Goal: Transaction & Acquisition: Download file/media

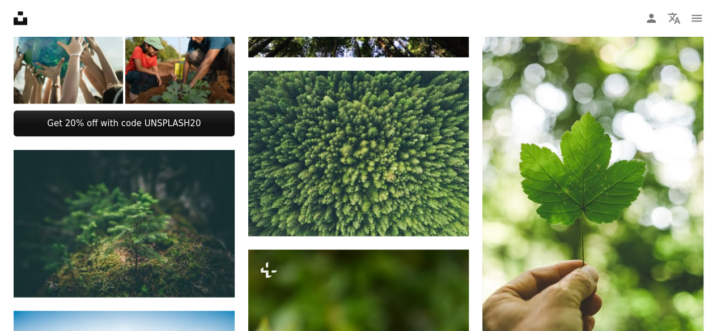
scroll to position [634, 0]
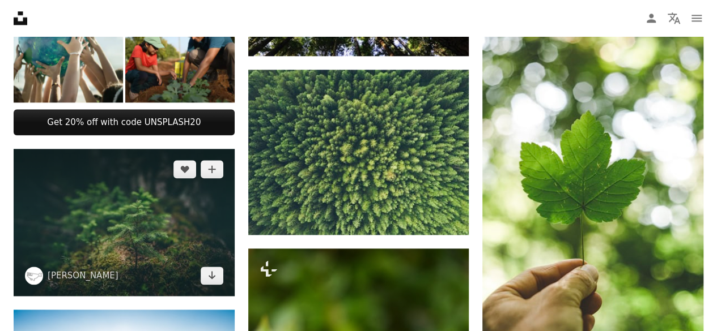
click at [131, 233] on img at bounding box center [124, 222] width 221 height 147
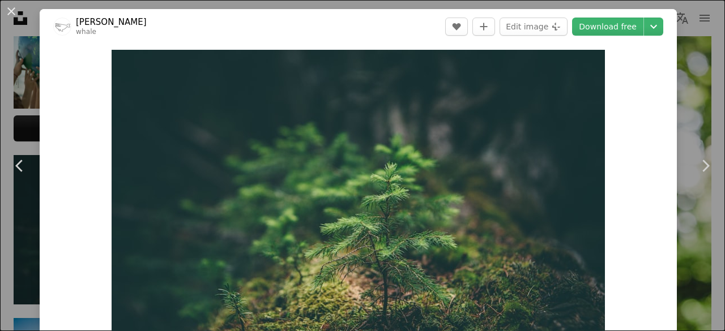
click at [586, 36] on header "[PERSON_NAME] whale A heart A plus sign Edit image Plus sign for Unsplash+ Down…" at bounding box center [358, 26] width 637 height 35
click at [598, 22] on link "Download free" at bounding box center [607, 27] width 71 height 18
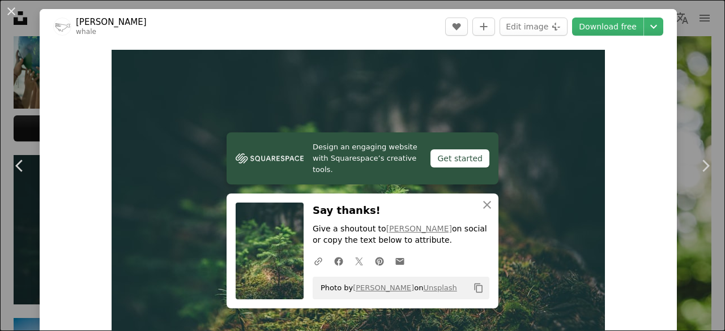
click at [683, 86] on div "An X shape Chevron left Chevron right [PERSON_NAME] whale A heart A plus sign E…" at bounding box center [362, 165] width 725 height 331
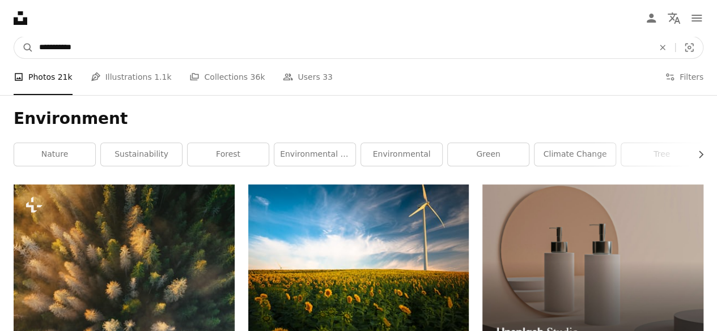
click at [176, 52] on input "**********" at bounding box center [341, 48] width 616 height 22
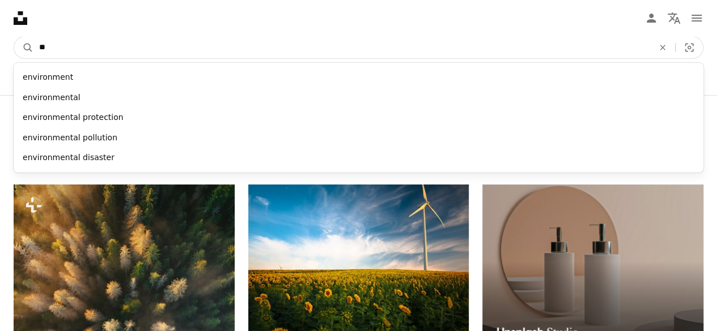
type input "*"
type input "******"
click button "A magnifying glass" at bounding box center [23, 48] width 19 height 22
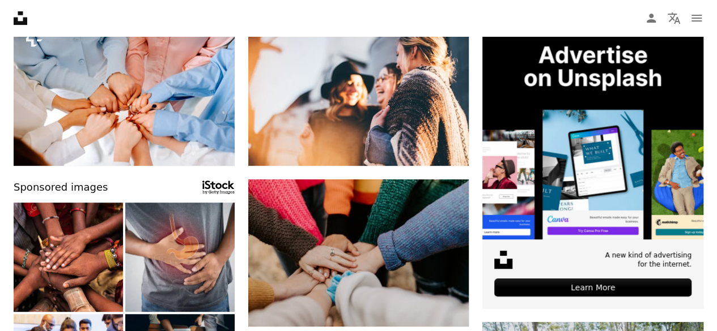
scroll to position [181, 0]
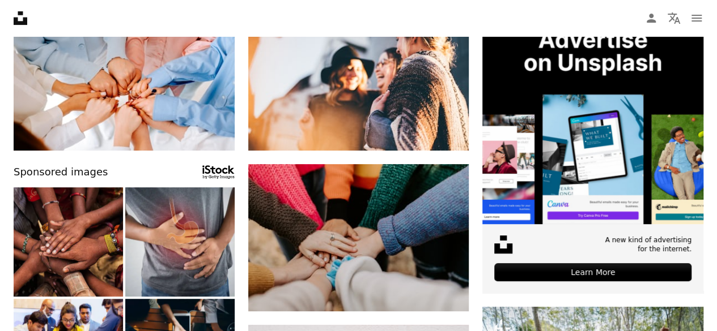
click at [112, 250] on img at bounding box center [68, 241] width 109 height 109
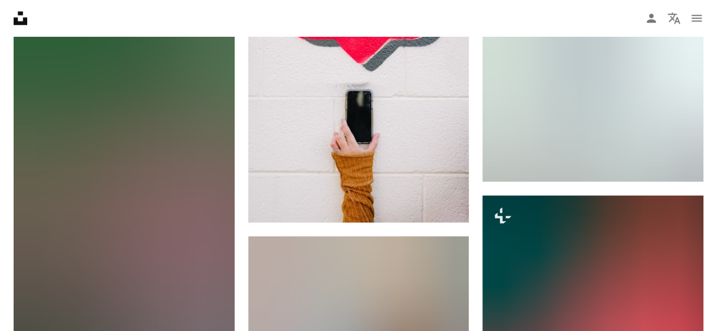
scroll to position [612, 0]
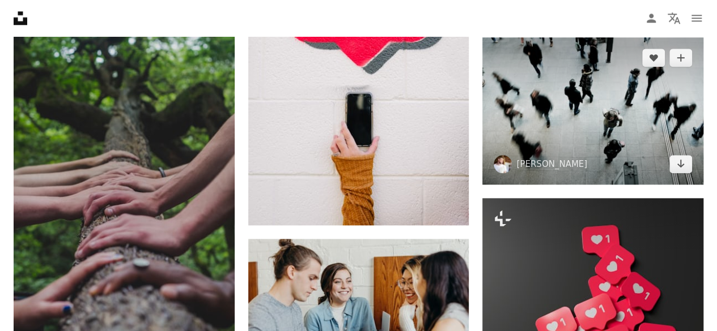
click at [603, 116] on img at bounding box center [592, 110] width 221 height 147
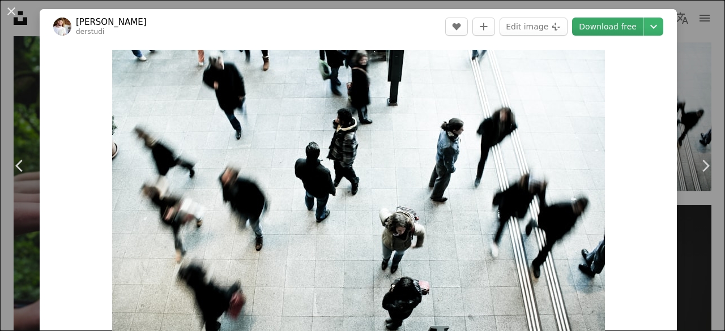
click at [605, 22] on link "Download free" at bounding box center [607, 27] width 71 height 18
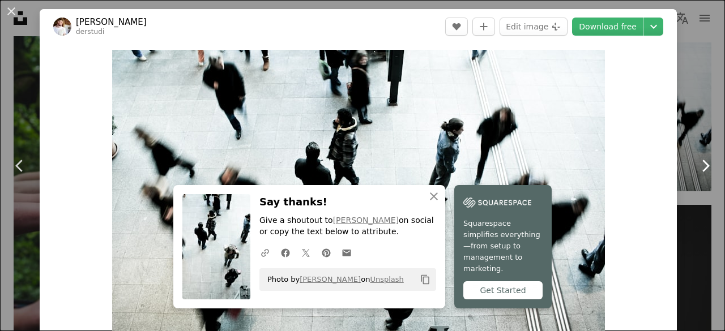
click at [687, 131] on link "Chevron right" at bounding box center [705, 166] width 40 height 109
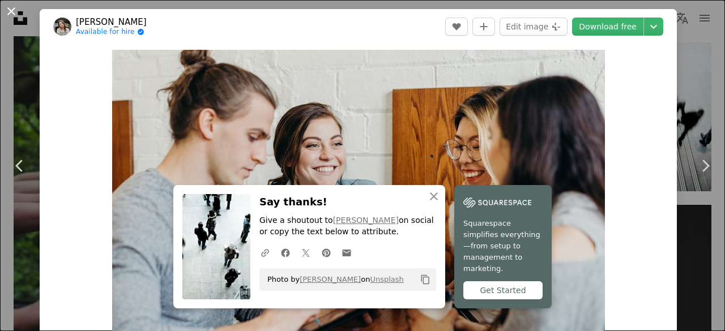
click at [8, 15] on button "An X shape" at bounding box center [12, 12] width 14 height 14
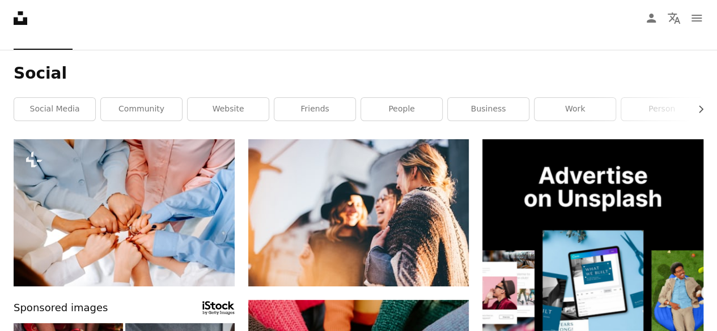
scroll to position [23, 0]
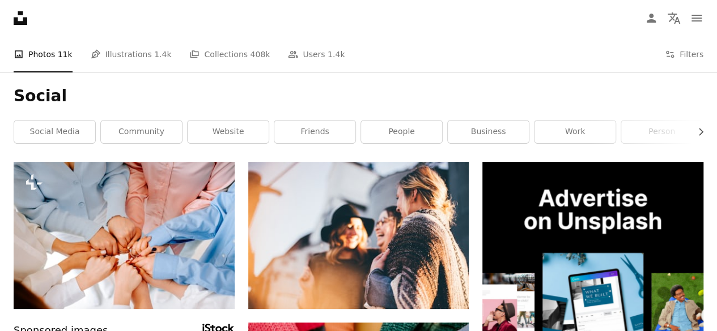
click at [279, 108] on div "Social Chevron right social media community website friends people business wor…" at bounding box center [358, 118] width 717 height 90
click at [33, 97] on h1 "Social" at bounding box center [358, 96] width 689 height 20
click at [46, 97] on h1 "Social" at bounding box center [358, 96] width 689 height 20
drag, startPoint x: 203, startPoint y: 10, endPoint x: 116, endPoint y: 84, distance: 114.5
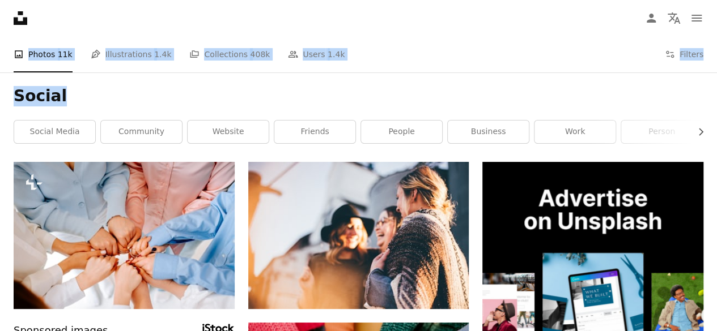
click at [116, 87] on h1 "Social" at bounding box center [358, 96] width 689 height 20
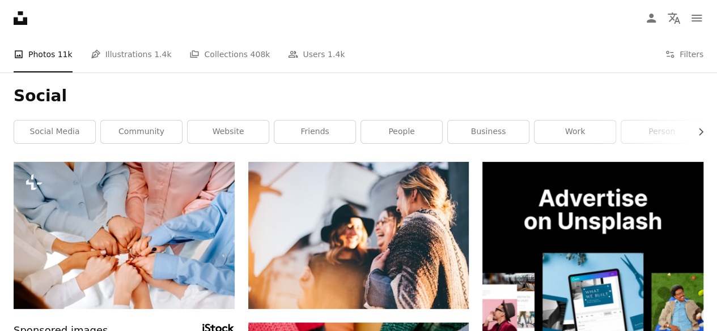
click at [36, 92] on h1 "Social" at bounding box center [358, 96] width 689 height 20
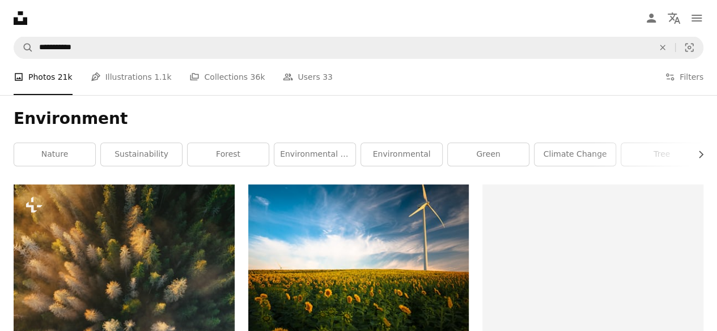
click at [104, 30] on nav "Unsplash logo Unsplash Home A photo Pen Tool A compass A stack of folders Downl…" at bounding box center [358, 18] width 717 height 36
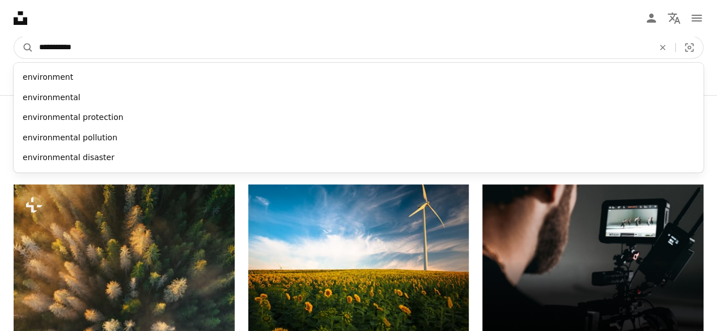
drag, startPoint x: 106, startPoint y: 52, endPoint x: 35, endPoint y: 50, distance: 71.4
click at [35, 50] on input "**********" at bounding box center [341, 48] width 616 height 22
type input "********"
click button "A magnifying glass" at bounding box center [23, 48] width 19 height 22
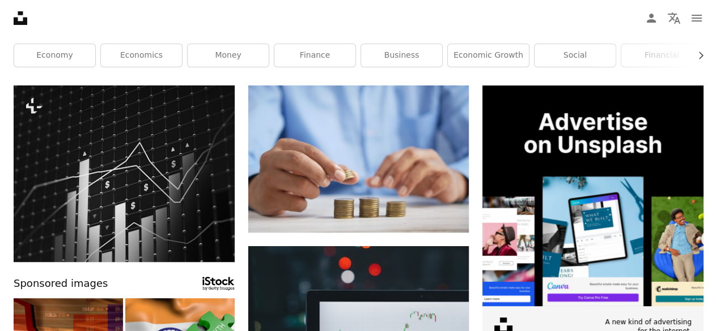
scroll to position [91, 0]
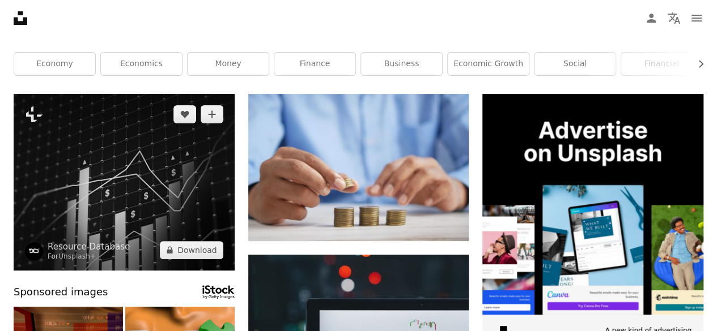
click at [110, 202] on img at bounding box center [124, 182] width 221 height 177
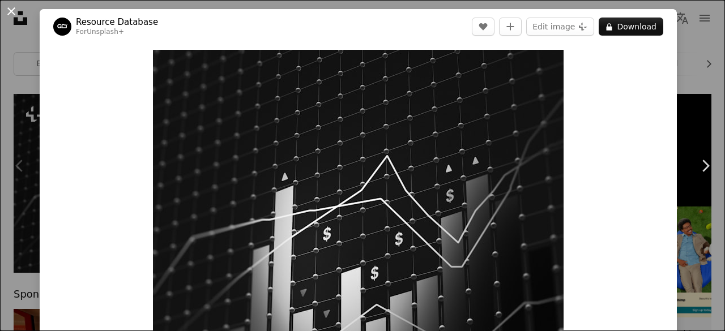
click at [11, 10] on button "An X shape" at bounding box center [12, 12] width 14 height 14
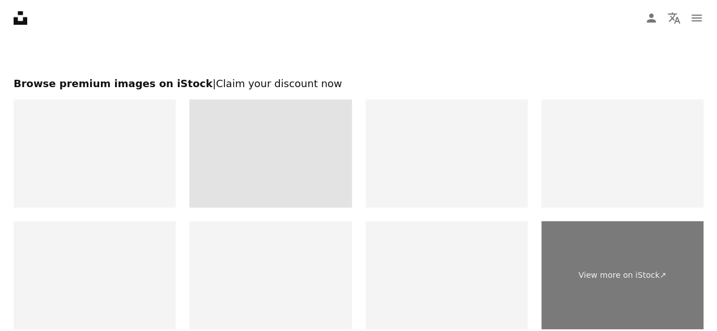
scroll to position [1790, 0]
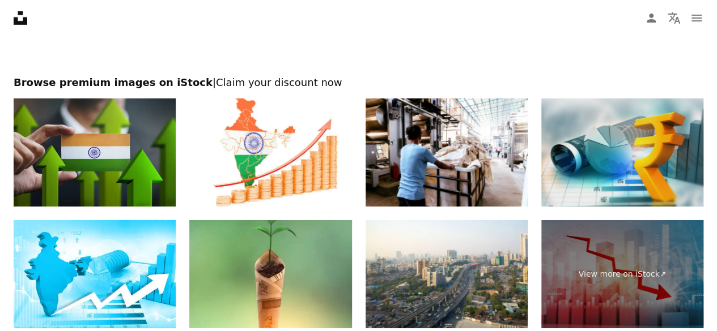
click at [623, 132] on img at bounding box center [622, 153] width 162 height 108
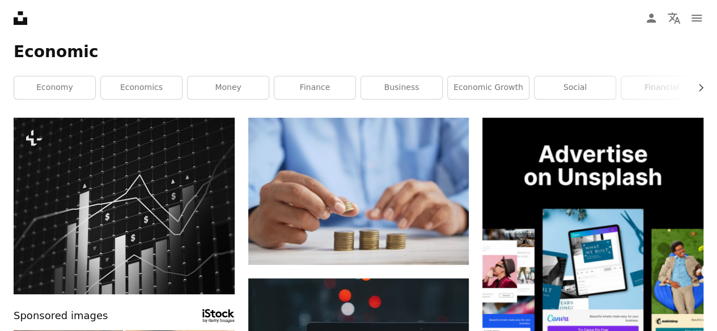
scroll to position [0, 0]
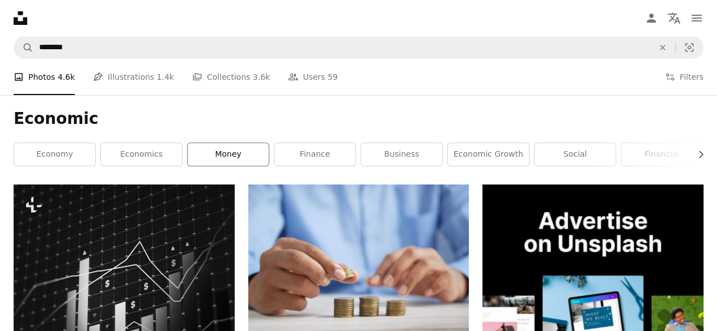
drag, startPoint x: 228, startPoint y: 138, endPoint x: 231, endPoint y: 147, distance: 9.9
click at [231, 147] on div "Economic Chevron right economy economics money finance business economic growth…" at bounding box center [358, 140] width 717 height 90
click at [231, 147] on link "money" at bounding box center [227, 154] width 81 height 23
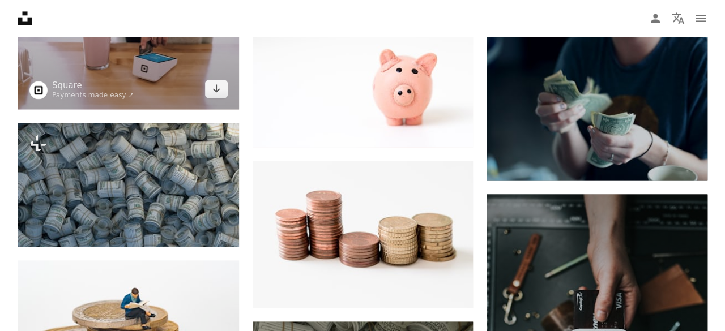
scroll to position [952, 0]
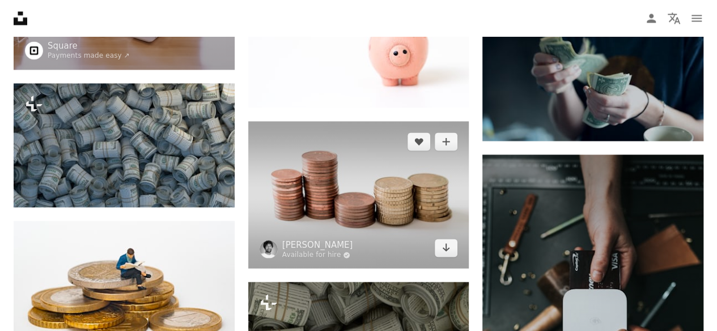
click at [255, 209] on img at bounding box center [358, 194] width 221 height 147
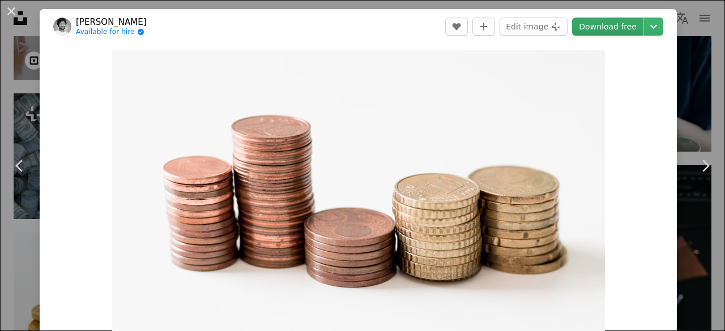
click at [596, 27] on link "Download free" at bounding box center [607, 27] width 71 height 18
